Goal: Task Accomplishment & Management: Complete application form

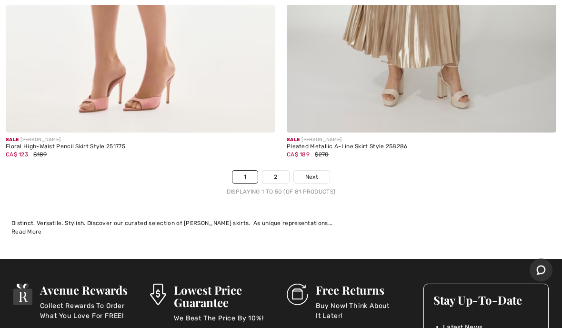
scroll to position [11513, 0]
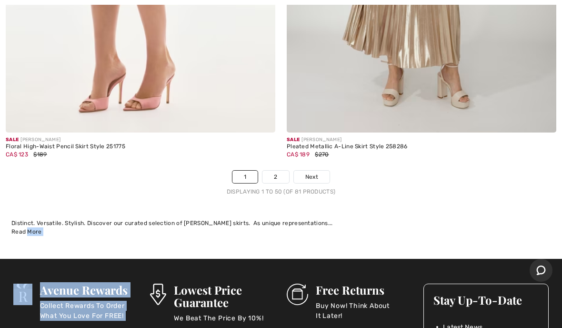
click at [411, 309] on p "Buy Now! Think About It Later!" at bounding box center [364, 310] width 96 height 19
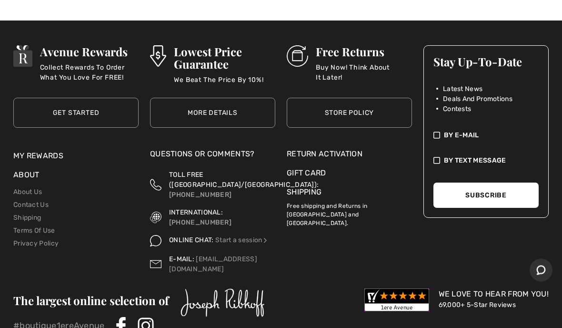
scroll to position [11751, 0]
click at [360, 135] on div "Free Returns Buy Now! Think About It Later! Store Policy" at bounding box center [349, 91] width 125 height 111
click at [337, 149] on div "Return Activation" at bounding box center [349, 153] width 125 height 11
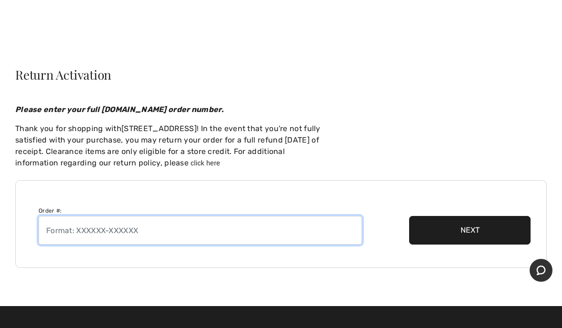
click at [51, 225] on input "text" at bounding box center [201, 230] width 324 height 29
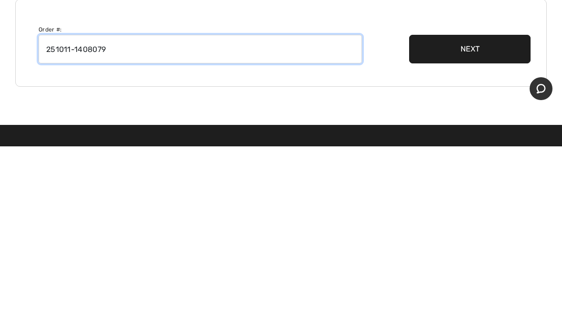
type input "251011-1408079"
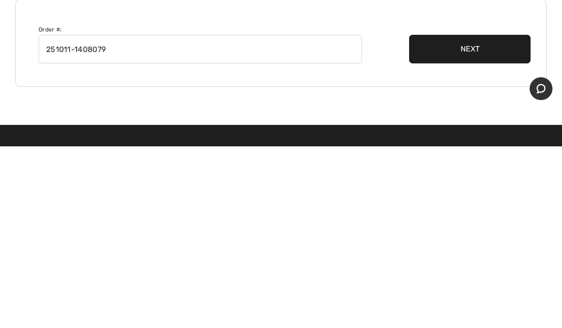
click at [497, 216] on button "Next" at bounding box center [469, 230] width 121 height 29
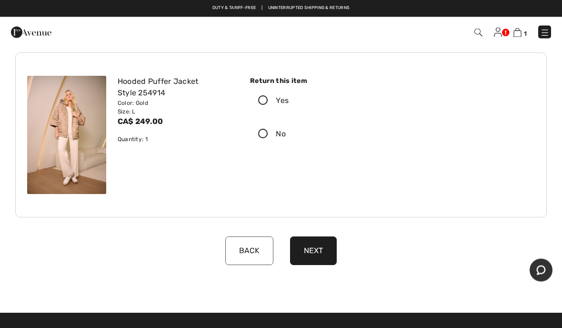
scroll to position [48, 0]
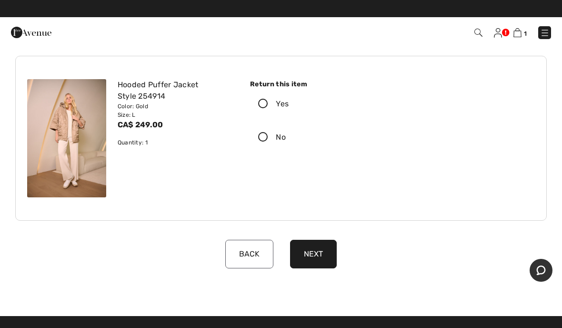
click at [269, 101] on icon at bounding box center [263, 104] width 25 height 10
click at [289, 101] on input "Yes" at bounding box center [292, 104] width 6 height 29
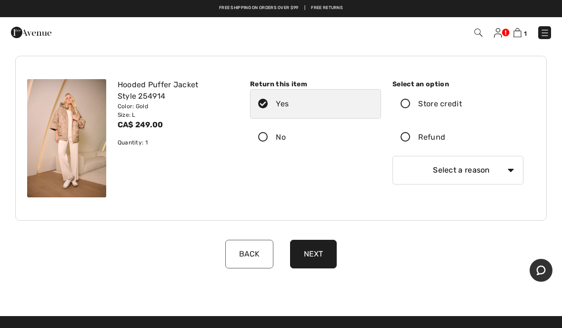
click at [319, 260] on button "Next" at bounding box center [313, 254] width 47 height 29
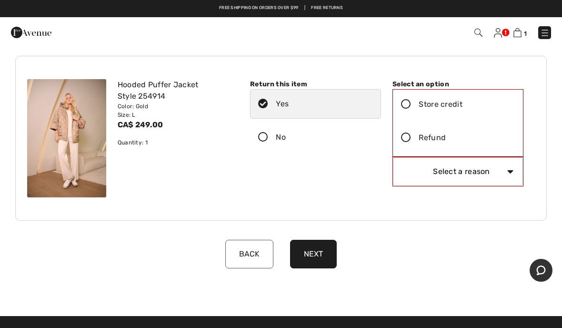
click at [286, 181] on div "Return this item Yes No" at bounding box center [315, 130] width 142 height 102
click at [411, 142] on icon at bounding box center [406, 138] width 25 height 10
click at [446, 142] on input "Refund" at bounding box center [449, 137] width 6 height 29
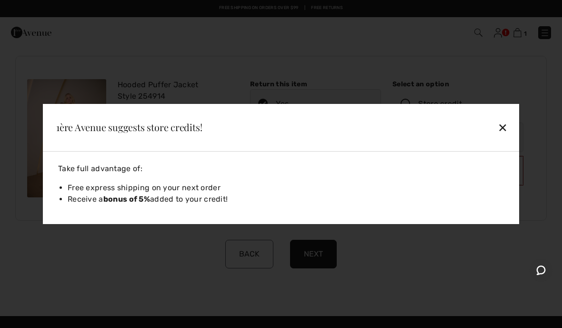
click at [506, 131] on div "✕" at bounding box center [457, 127] width 110 height 20
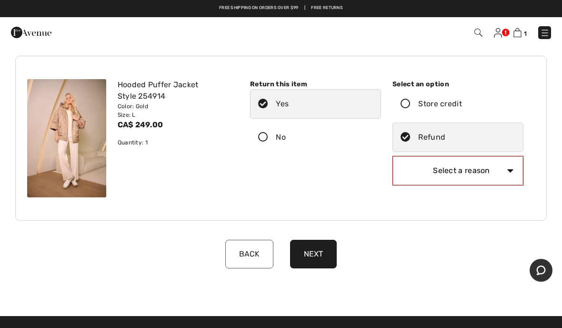
click at [517, 174] on select "Select a reason I received the wrong product or size My order arrived too late …" at bounding box center [458, 170] width 130 height 29
select select "3"
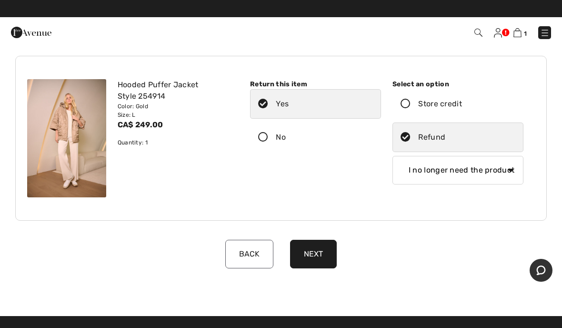
click at [314, 255] on button "Next" at bounding box center [313, 254] width 47 height 29
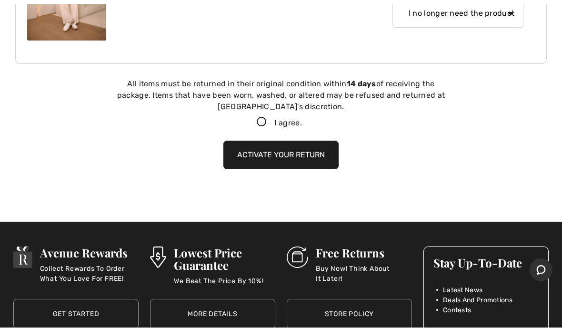
scroll to position [225, 0]
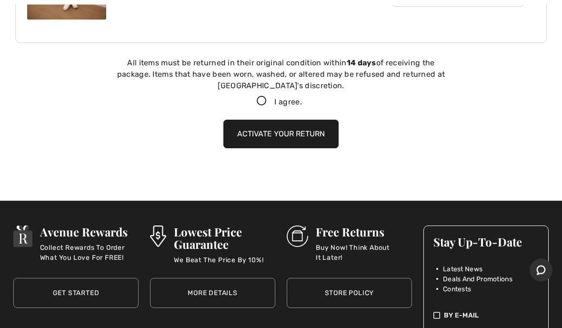
click at [264, 107] on label "I agree." at bounding box center [281, 102] width 64 height 11
click at [302, 105] on input "I agree." at bounding box center [305, 102] width 6 height 6
checkbox input "true"
click at [305, 133] on button "Activate your return" at bounding box center [280, 134] width 115 height 29
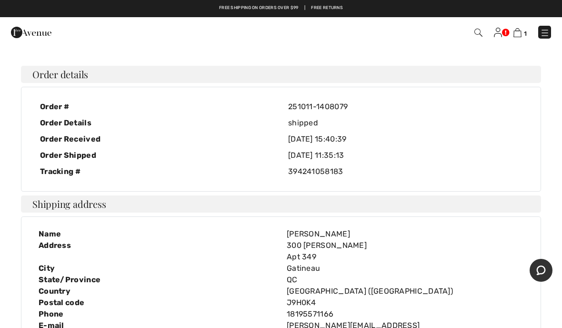
scroll to position [15, 0]
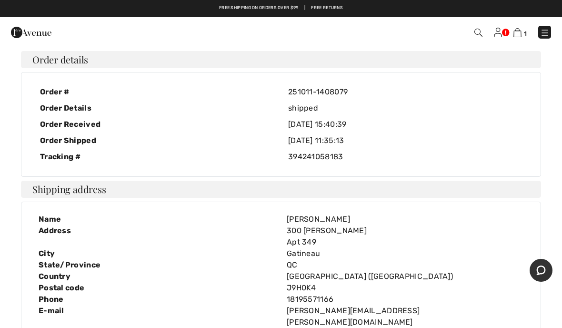
click at [531, 194] on h4 "Shipping address" at bounding box center [281, 189] width 520 height 17
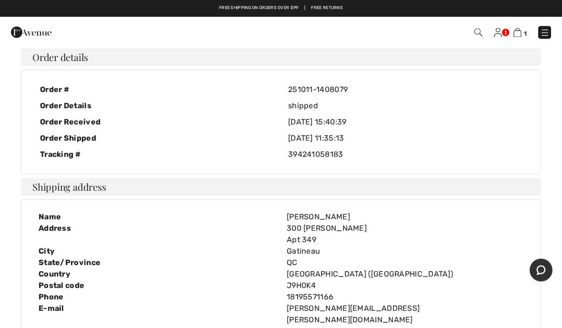
scroll to position [0, 0]
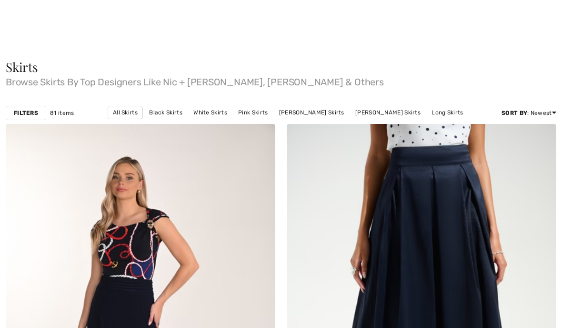
checkbox input "true"
